Goal: Information Seeking & Learning: Learn about a topic

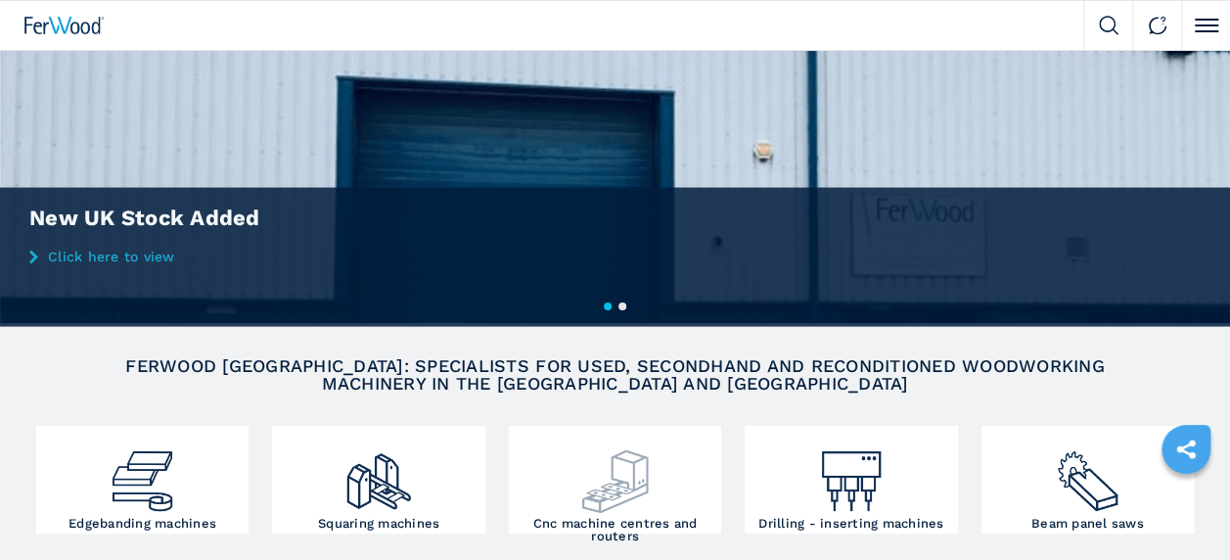
click at [616, 458] on img at bounding box center [614, 474] width 71 height 86
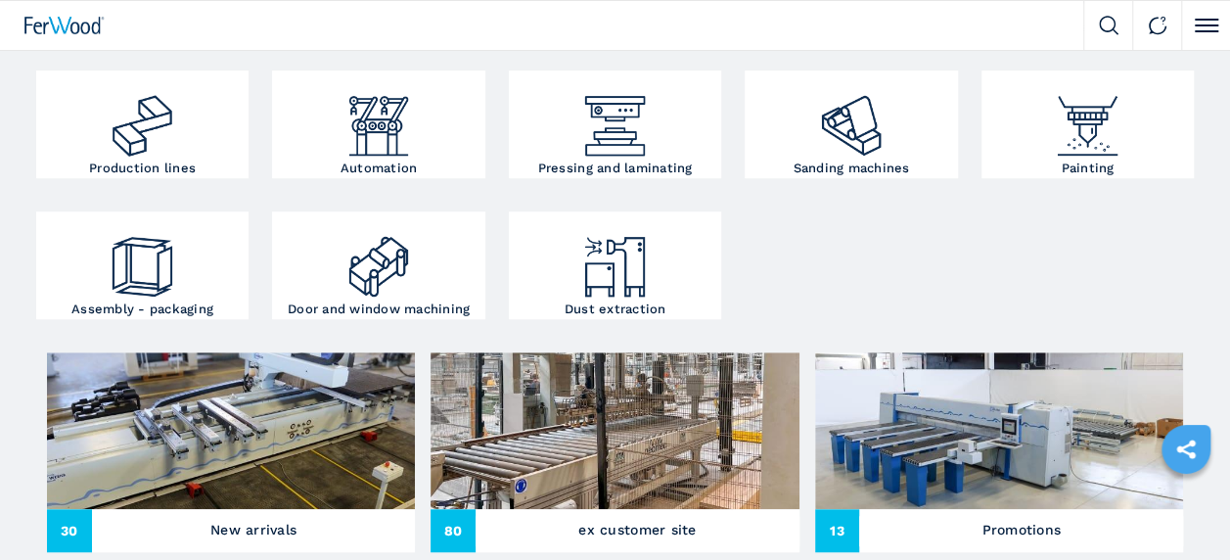
scroll to position [567, 0]
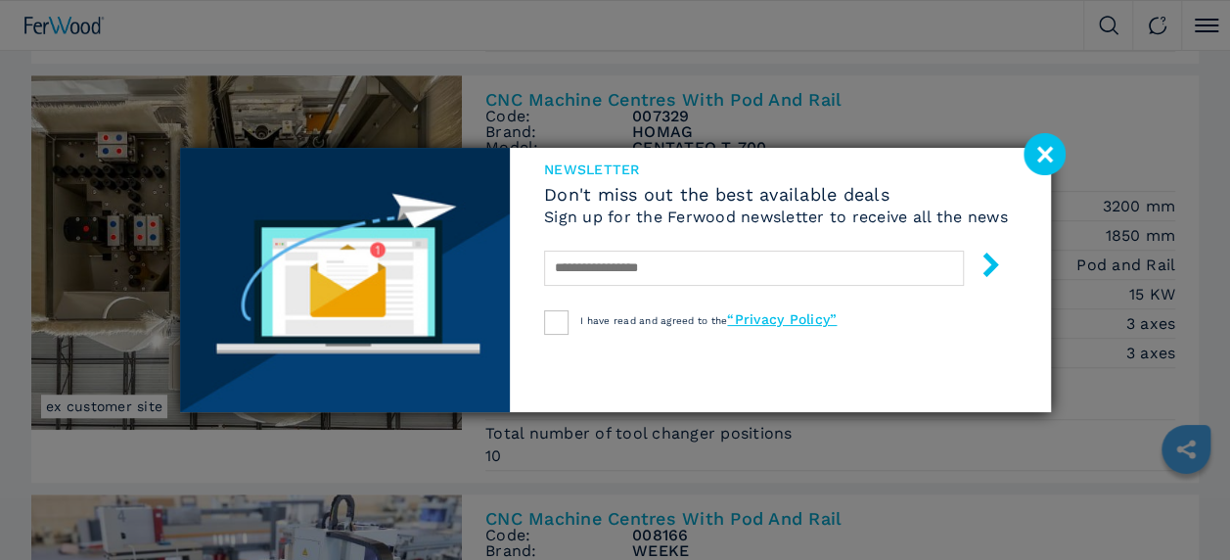
scroll to position [544, 0]
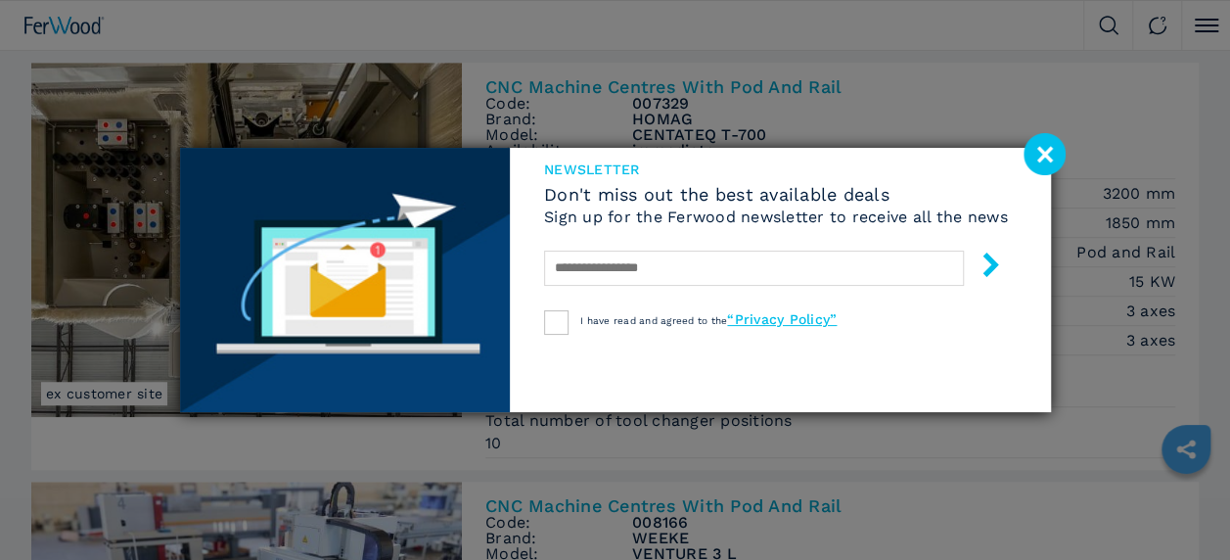
click at [1049, 142] on image at bounding box center [1044, 154] width 42 height 42
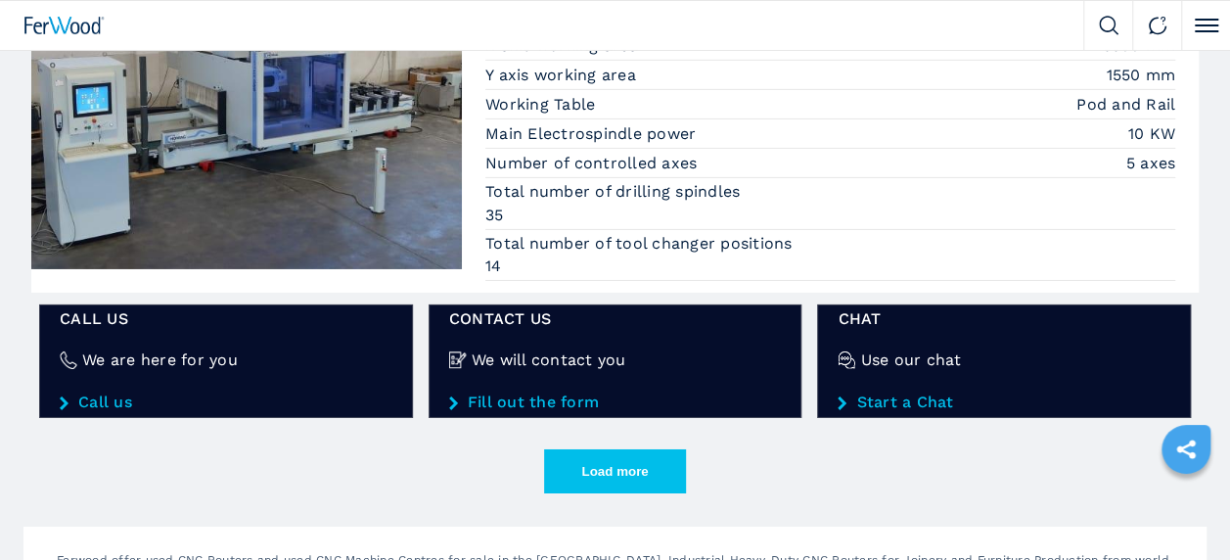
scroll to position [3138, 0]
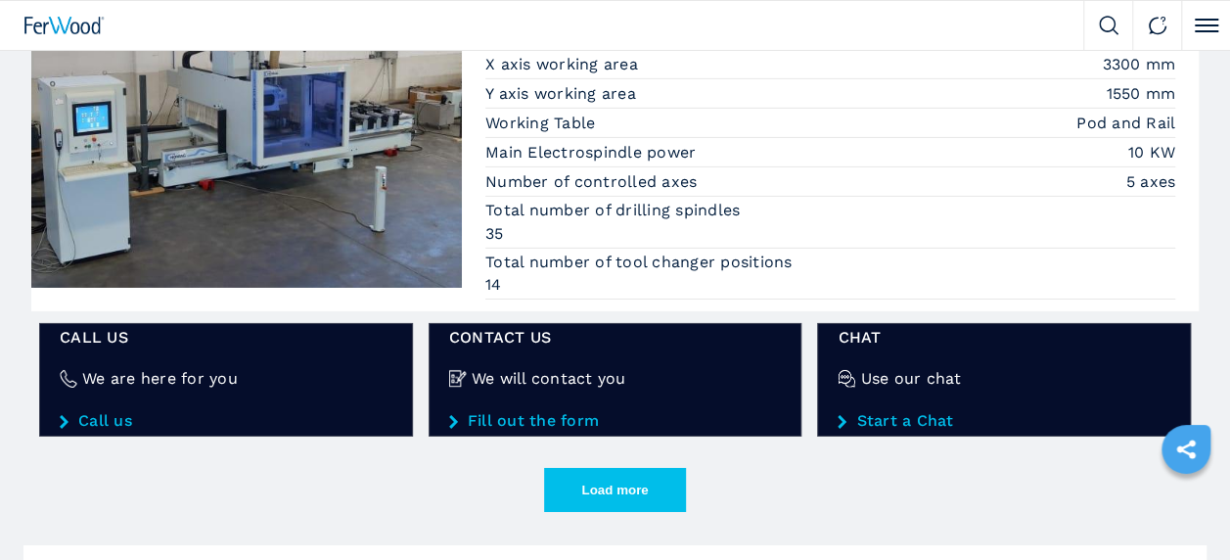
click at [643, 468] on button "Load more" at bounding box center [615, 490] width 142 height 44
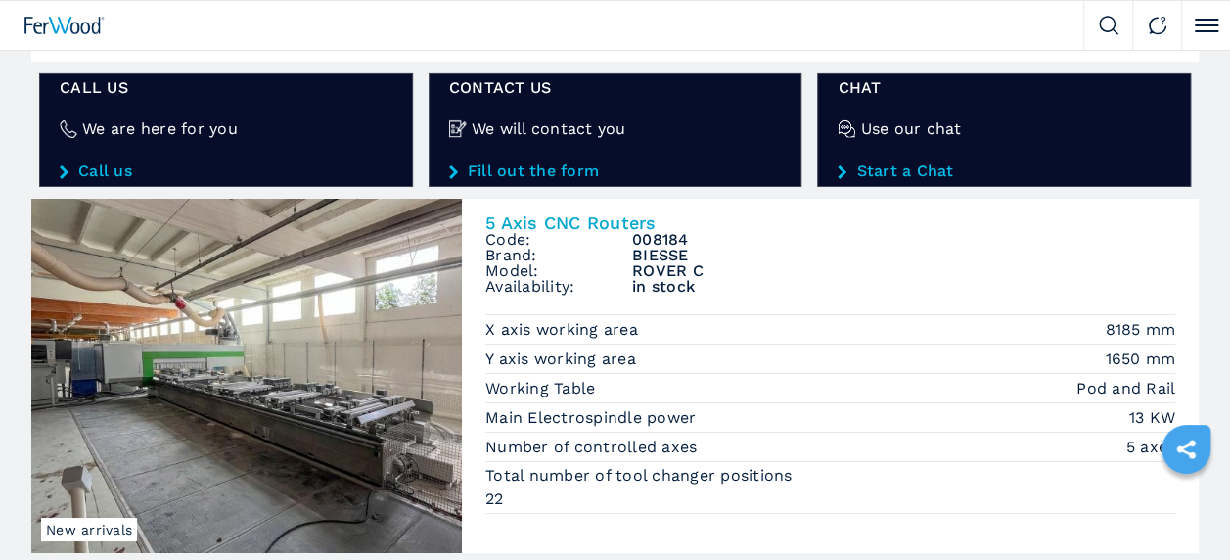
scroll to position [3487, 0]
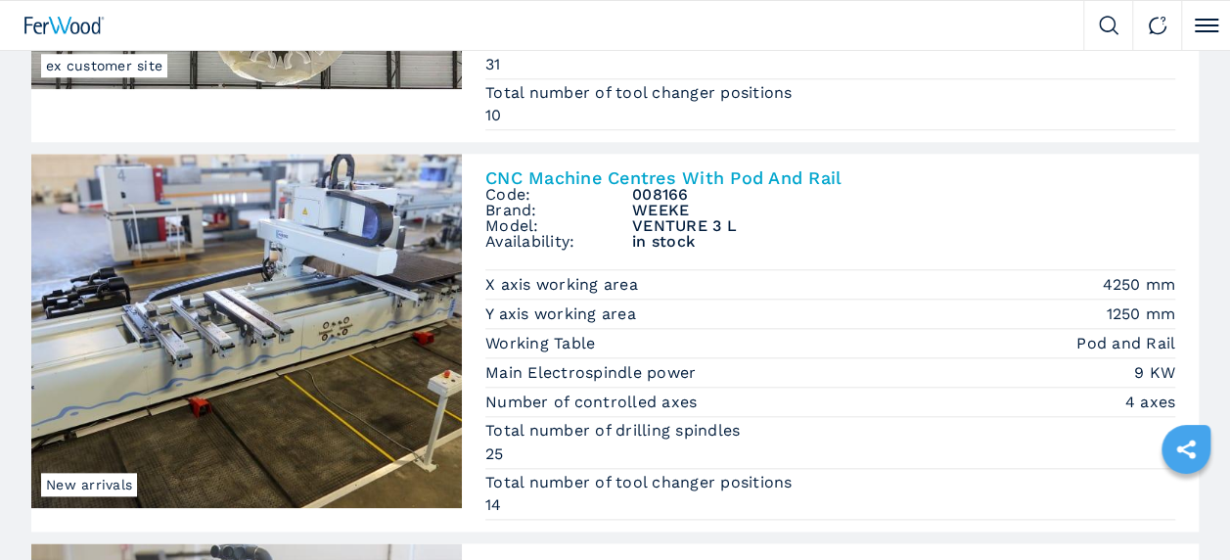
scroll to position [912, 0]
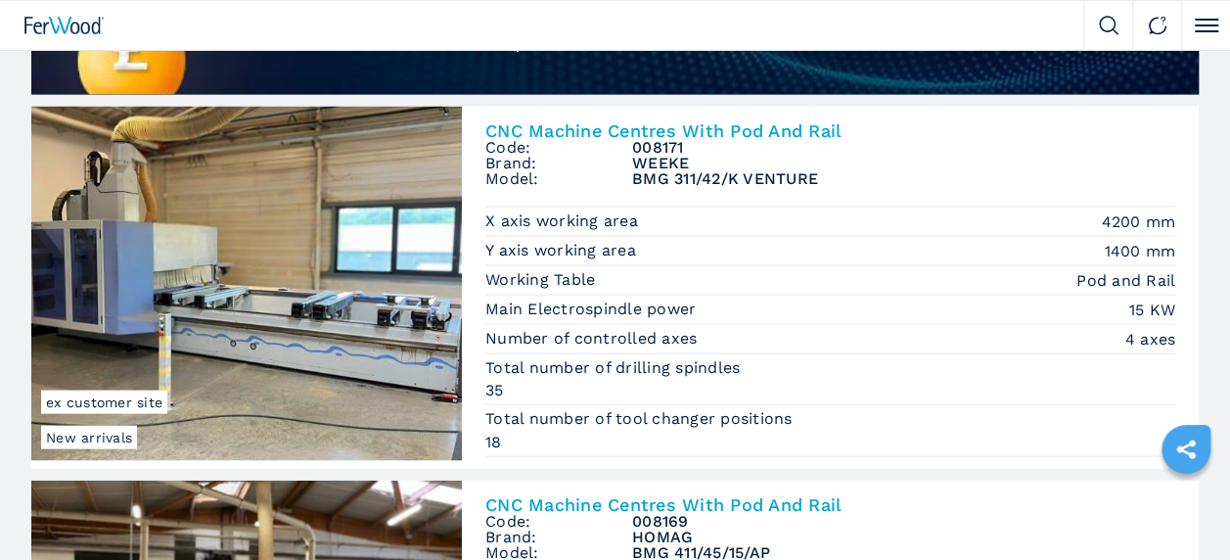
scroll to position [1828, 0]
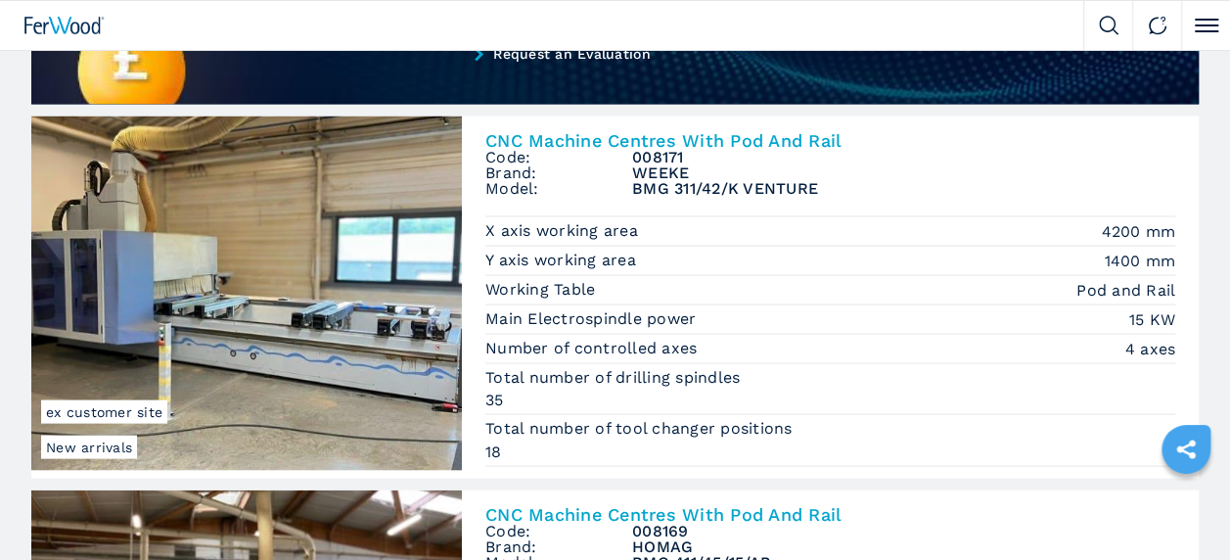
click at [774, 131] on h2 "CNC Machine Centres With Pod And Rail" at bounding box center [830, 140] width 690 height 18
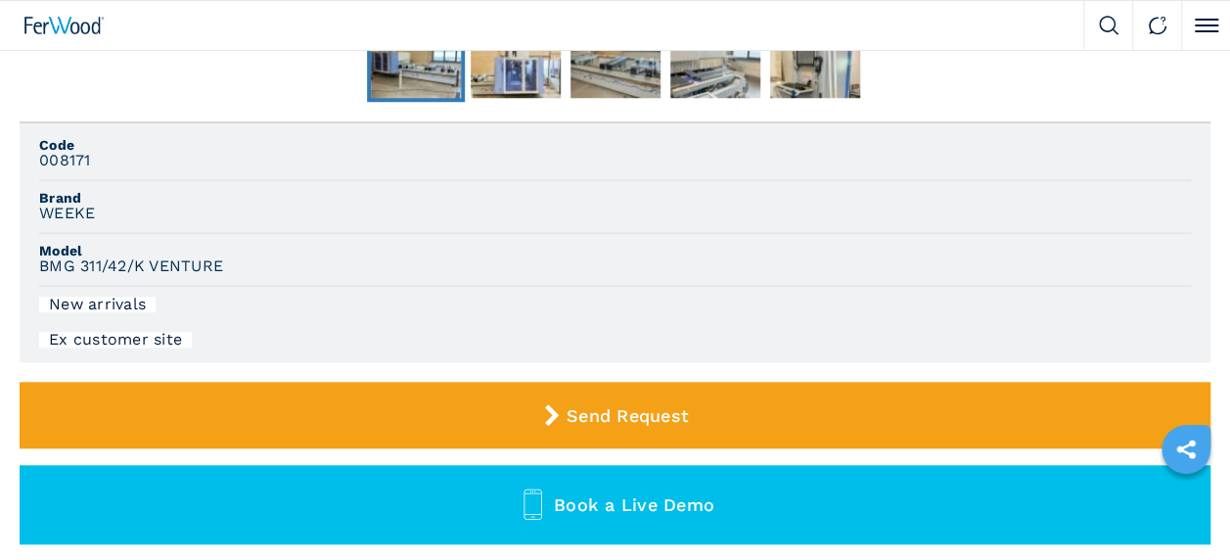
scroll to position [620, 0]
